Goal: Information Seeking & Learning: Learn about a topic

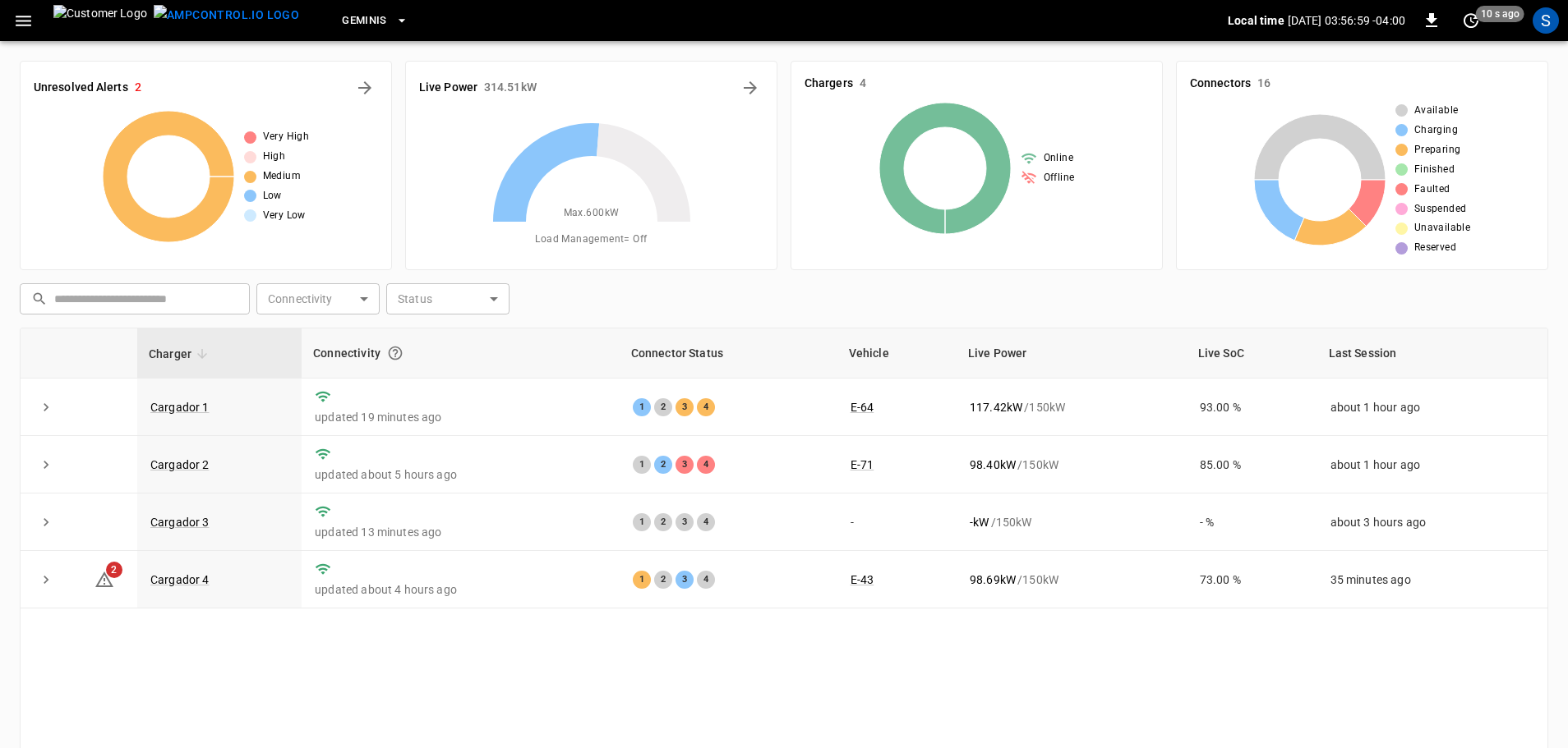
scroll to position [166, 0]
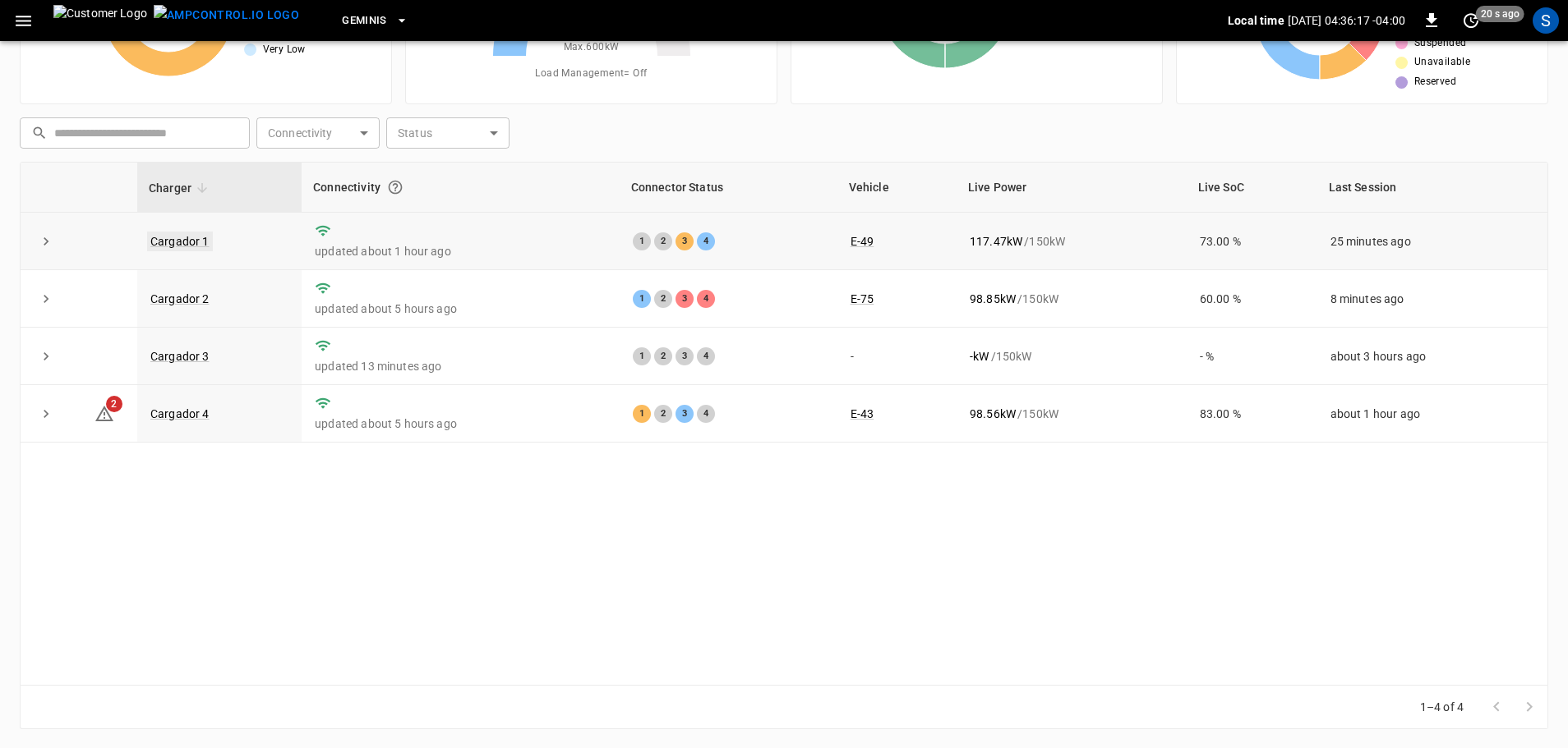
click at [189, 244] on link "Cargador 1" at bounding box center [180, 242] width 66 height 20
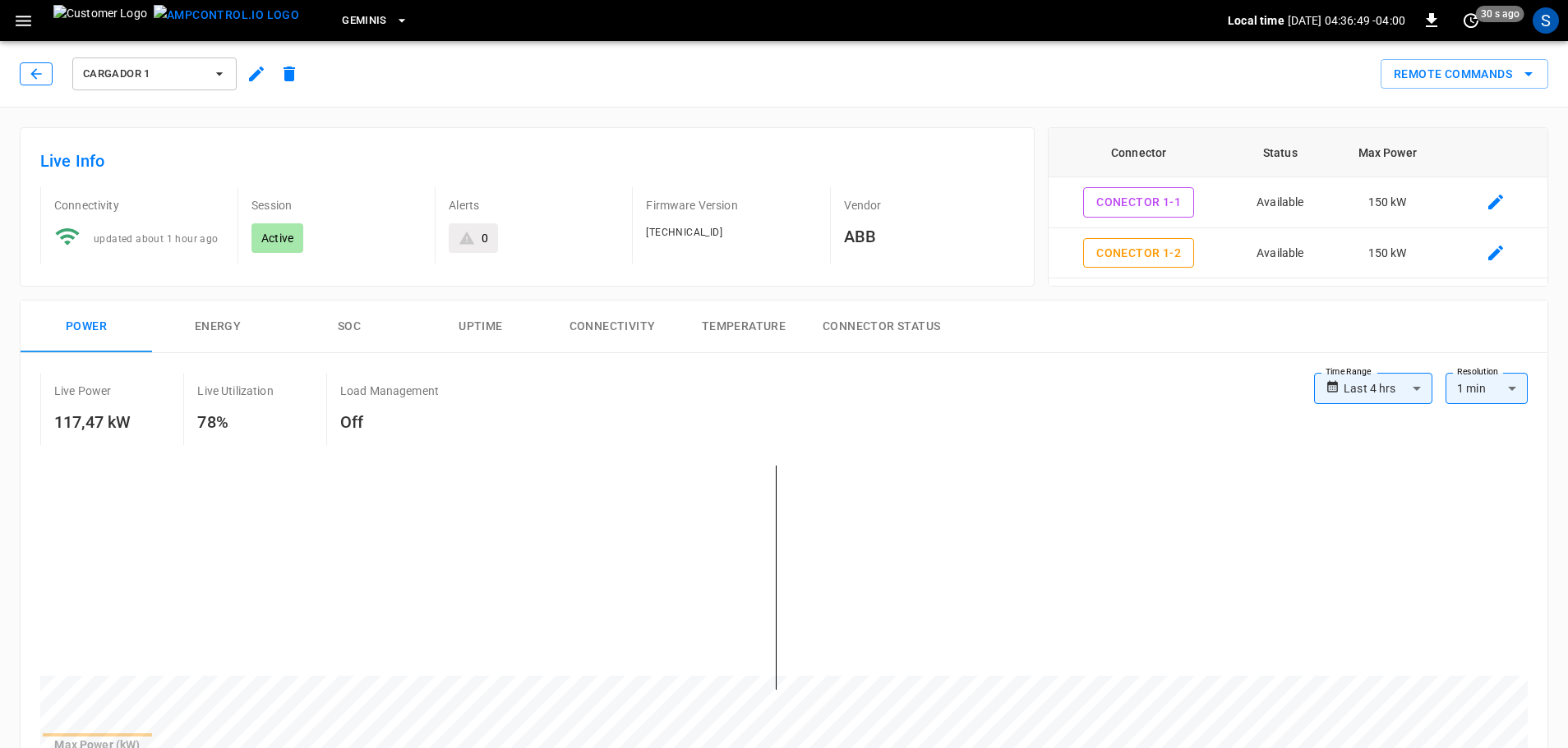
click at [42, 77] on icon "button" at bounding box center [36, 74] width 17 height 17
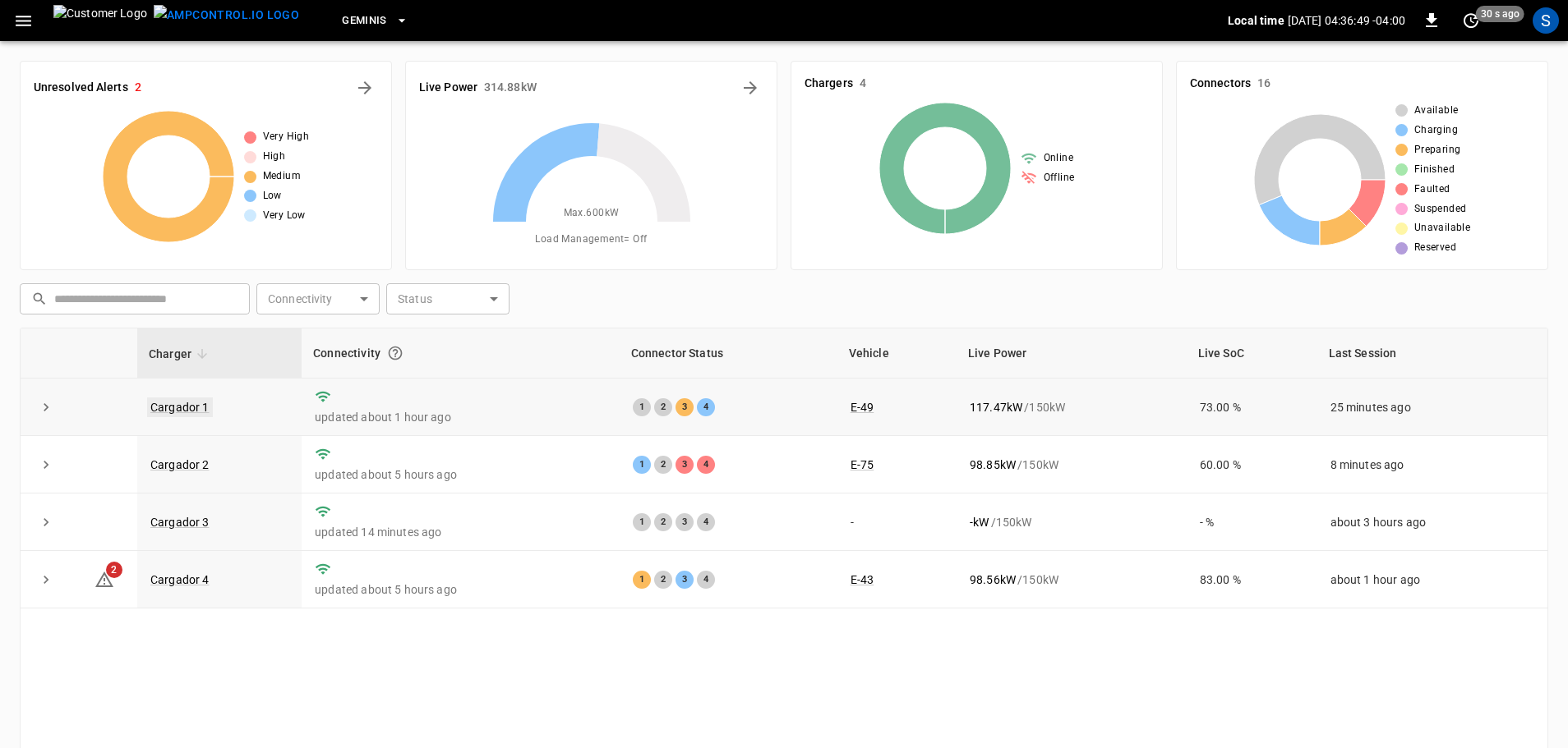
scroll to position [166, 0]
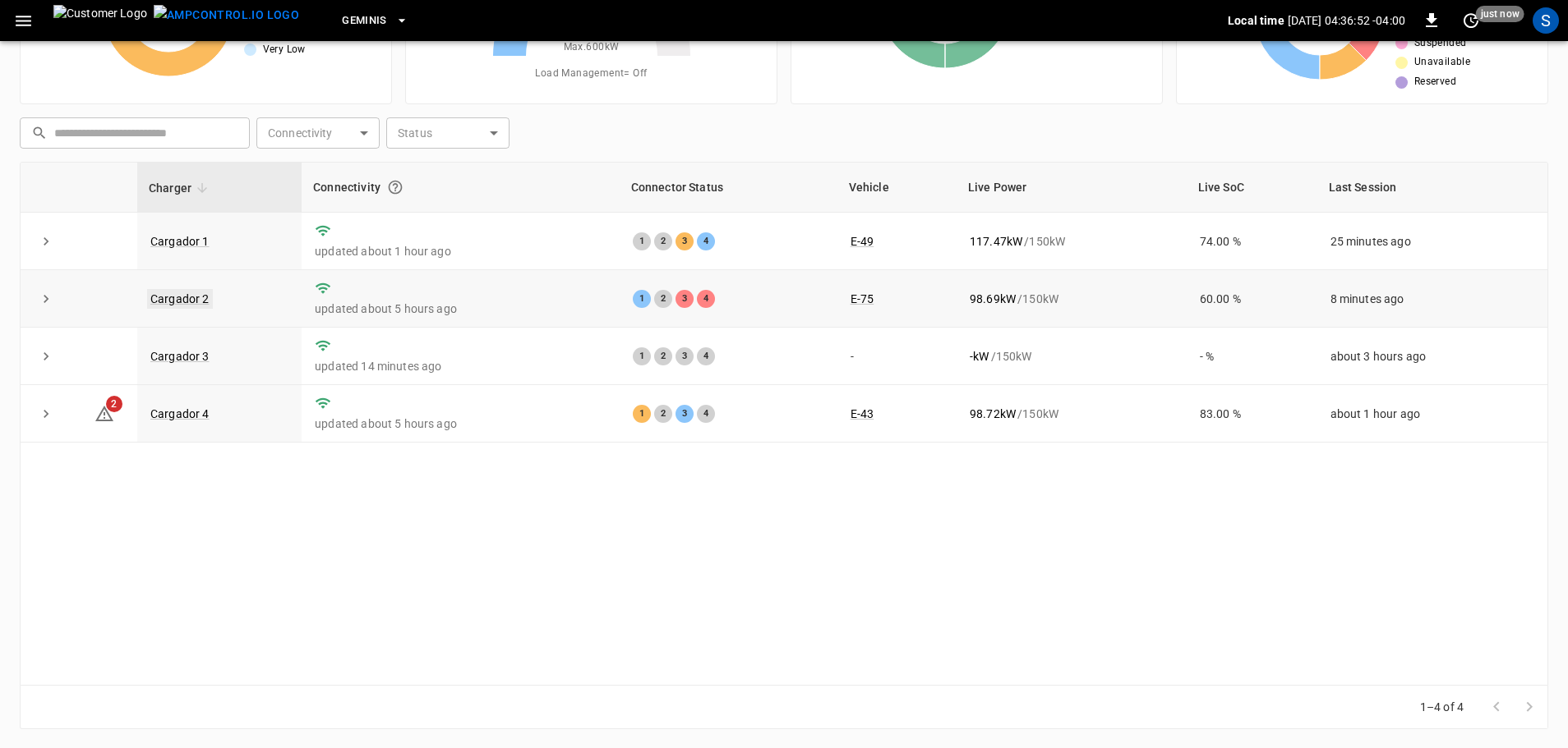
click at [192, 302] on link "Cargador 2" at bounding box center [180, 299] width 66 height 20
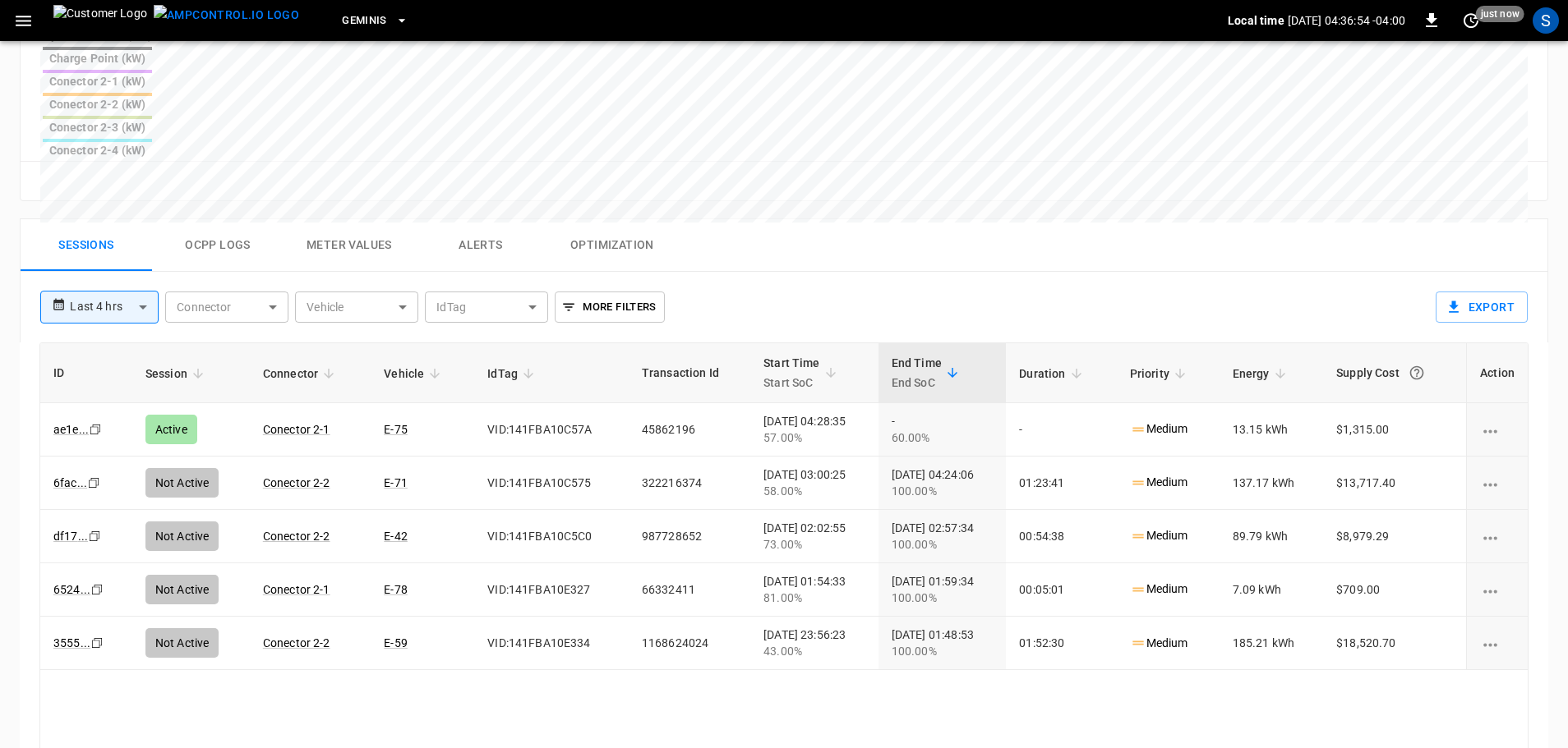
scroll to position [739, 0]
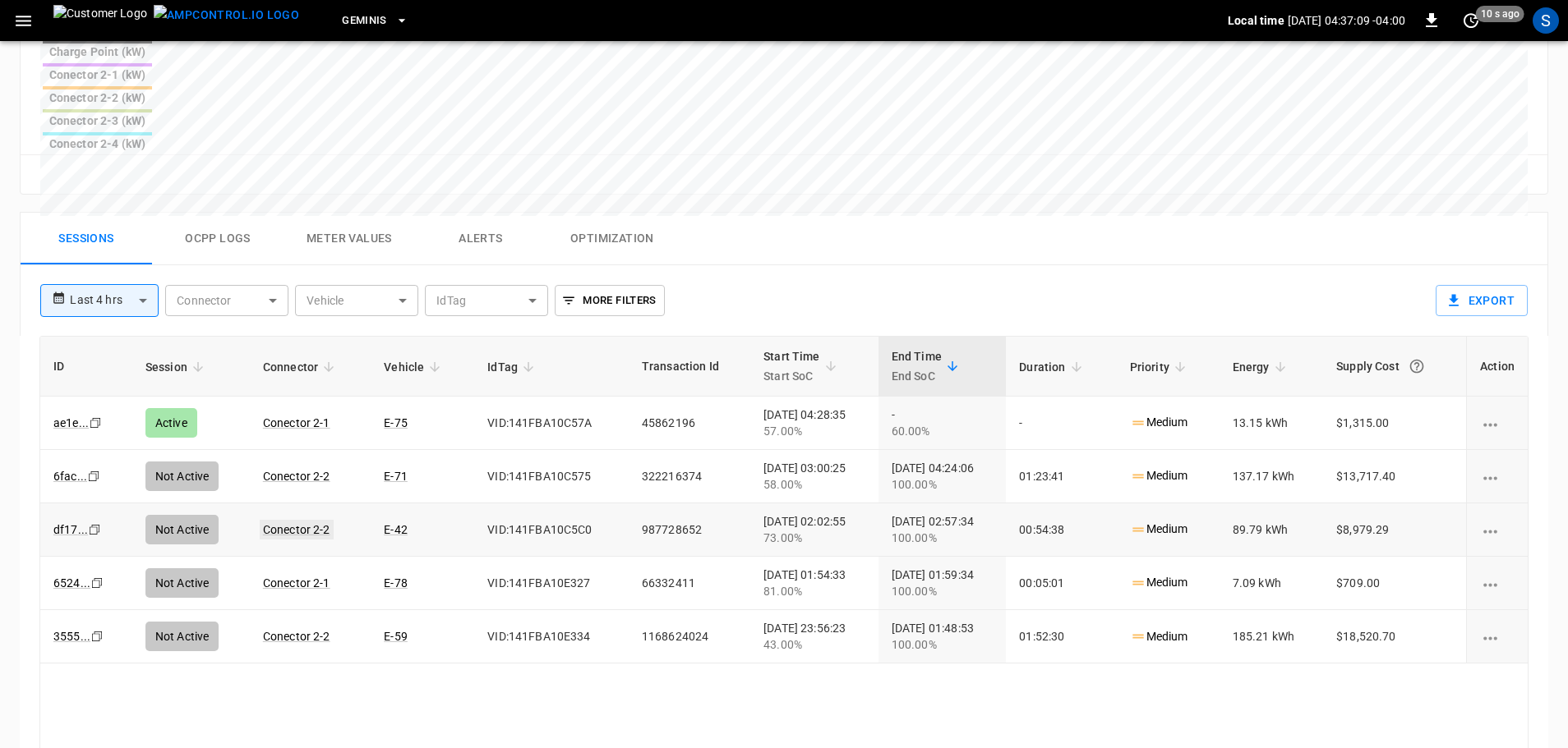
click at [287, 520] on link "Conector 2-2" at bounding box center [297, 530] width 74 height 20
click at [314, 520] on link "Conector 2-2" at bounding box center [297, 530] width 74 height 20
click at [425, 504] on td "E-42" at bounding box center [422, 530] width 103 height 54
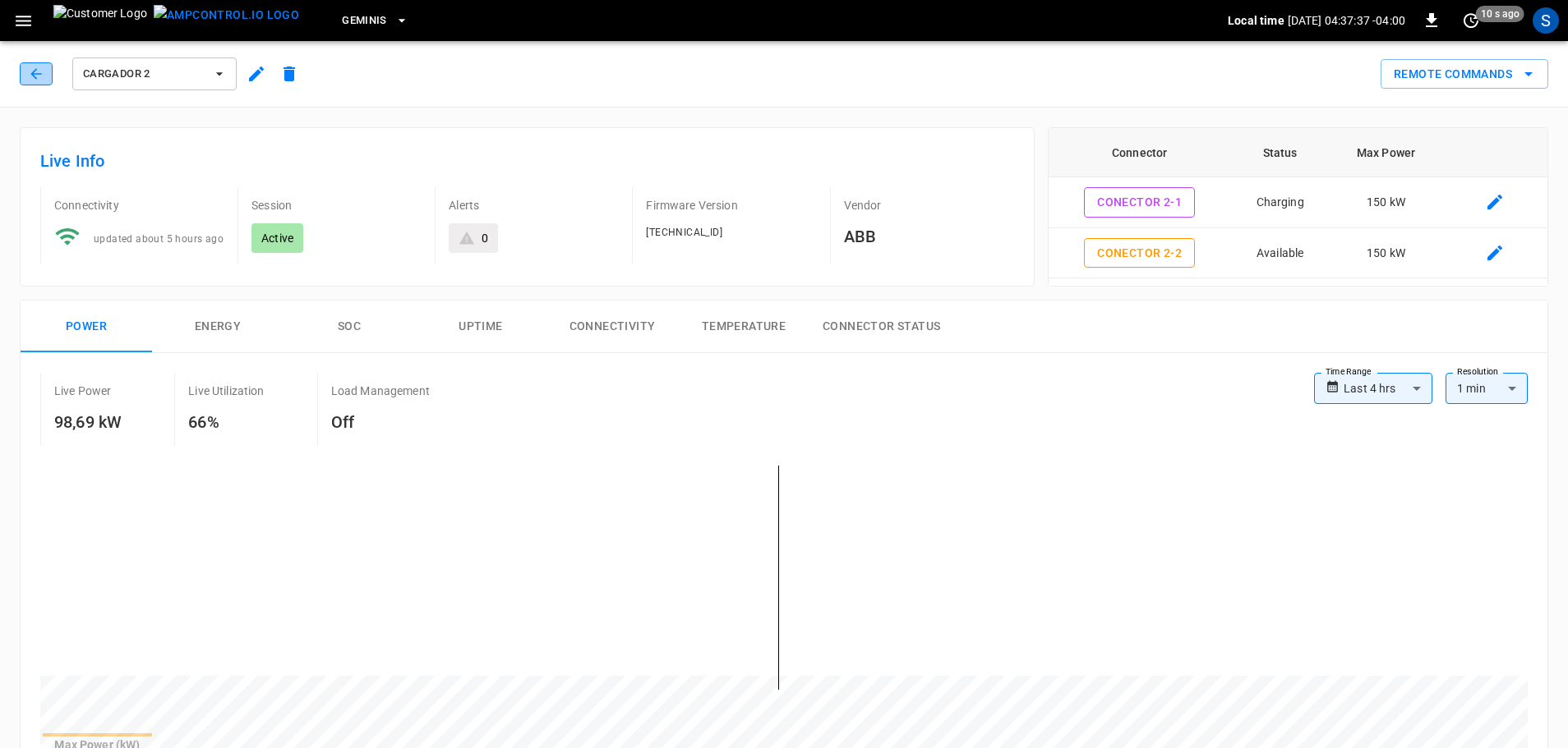
click at [40, 74] on icon "button" at bounding box center [36, 73] width 11 height 11
click at [42, 77] on icon "button" at bounding box center [36, 74] width 17 height 17
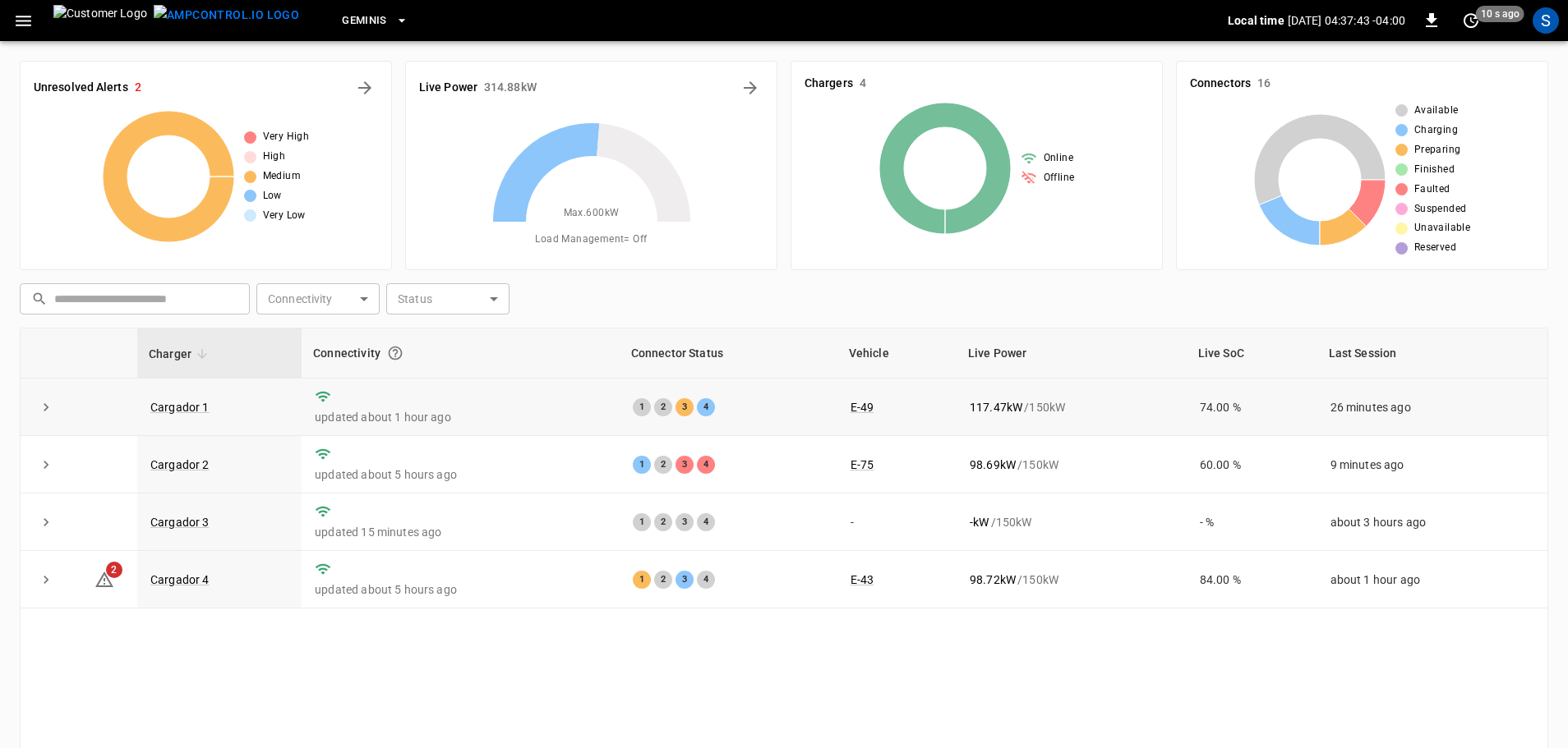
scroll to position [166, 0]
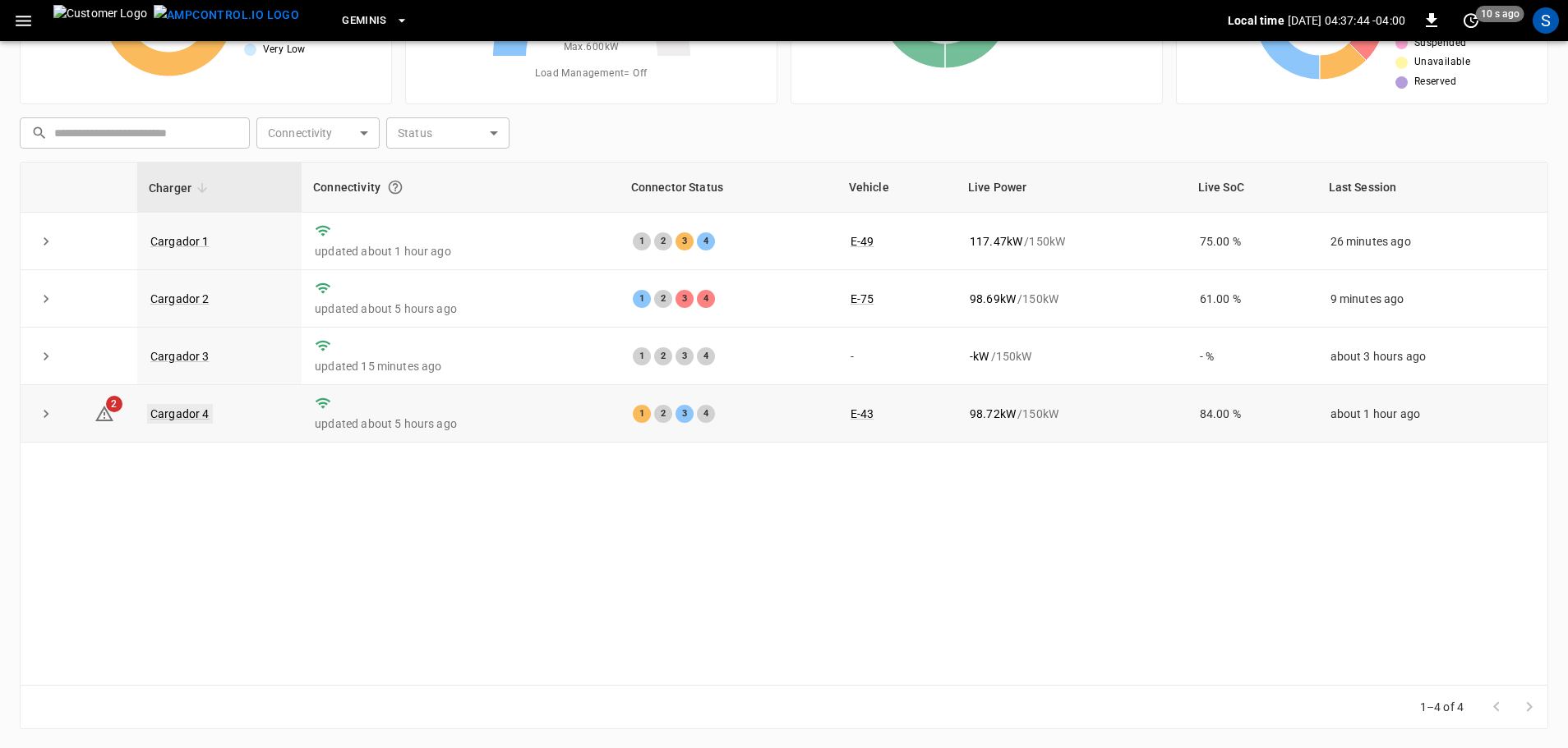
click at [193, 414] on link "Cargador 4" at bounding box center [180, 414] width 66 height 20
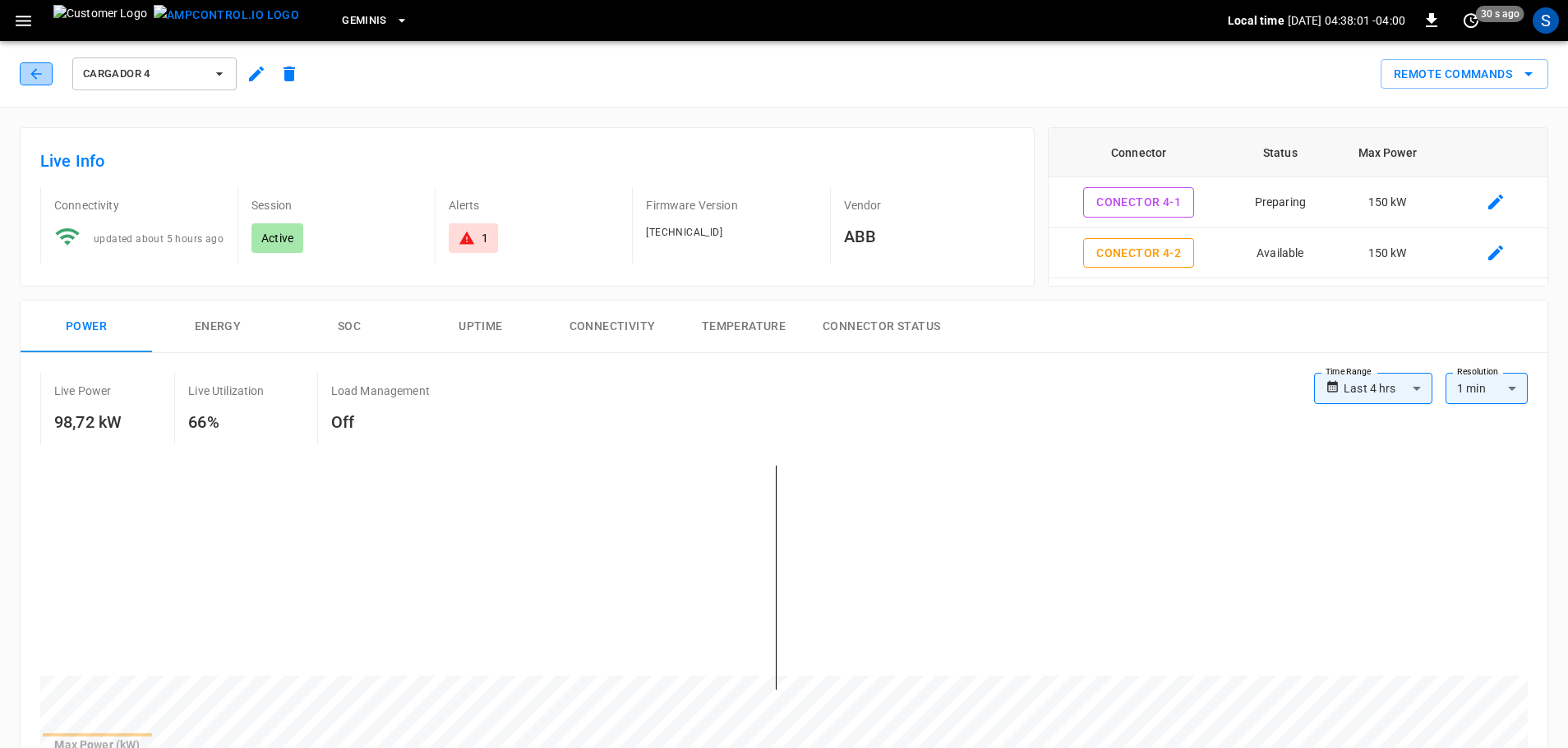
click at [45, 81] on button "button" at bounding box center [36, 74] width 33 height 23
